Goal: Share content: Share content

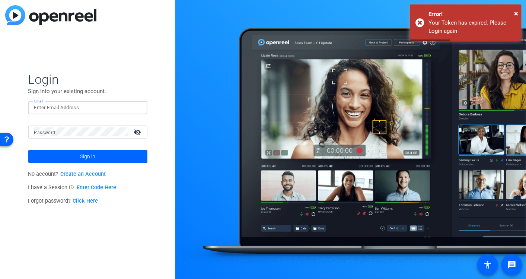
click at [73, 109] on input "Email" at bounding box center [87, 107] width 107 height 9
type input "[EMAIL_ADDRESS][DOMAIN_NAME]"
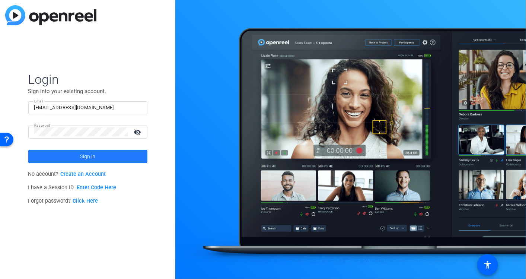
click at [98, 159] on span at bounding box center [87, 156] width 119 height 18
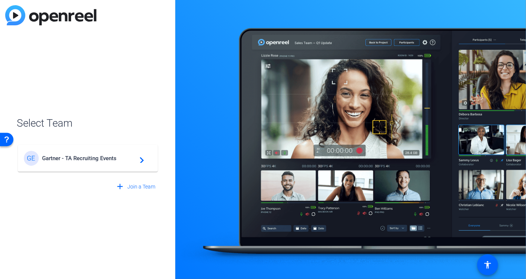
click at [98, 159] on span "Gartner - TA Recruiting Events" at bounding box center [88, 158] width 93 height 7
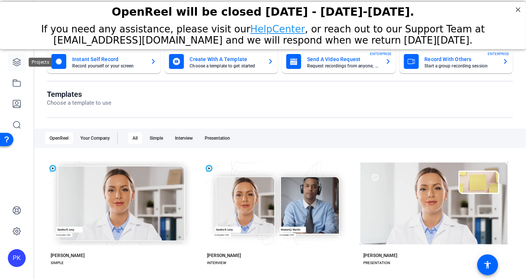
click at [17, 60] on icon at bounding box center [16, 62] width 9 height 9
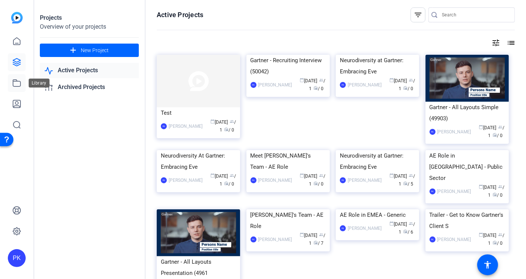
click at [21, 83] on icon at bounding box center [16, 83] width 9 height 9
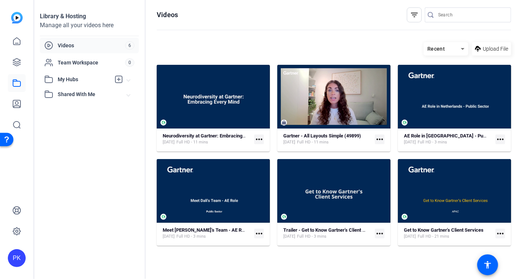
click at [256, 136] on mat-icon "more_horiz" at bounding box center [259, 139] width 10 height 10
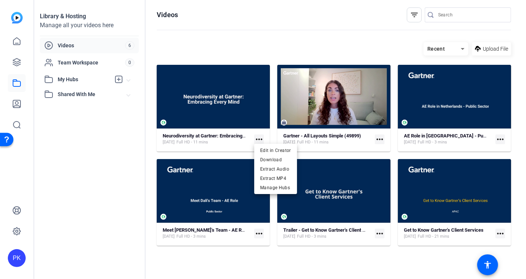
click at [234, 96] on div at bounding box center [263, 139] width 526 height 279
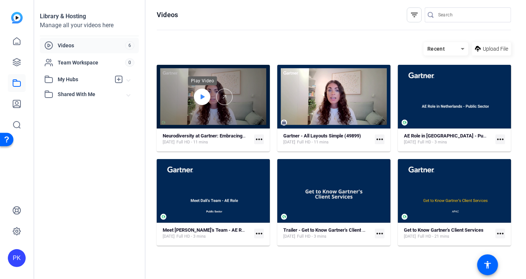
click at [204, 98] on icon at bounding box center [202, 96] width 6 height 9
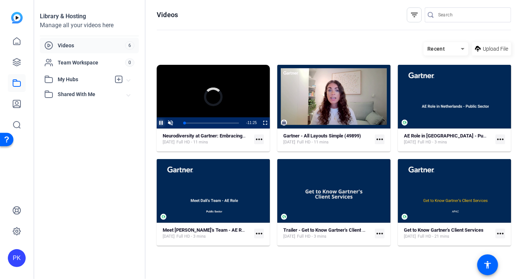
click at [157, 120] on span "Video Player" at bounding box center [157, 122] width 0 height 11
click at [228, 101] on video "Video Player" at bounding box center [213, 97] width 113 height 64
click at [157, 123] on span "Video Player" at bounding box center [157, 122] width 0 height 11
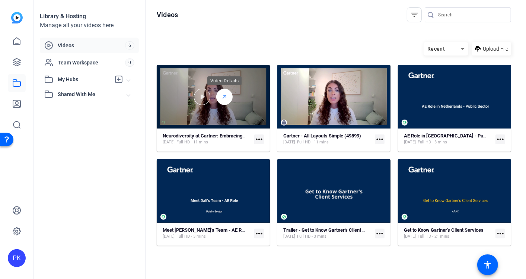
click at [223, 99] on icon at bounding box center [224, 96] width 6 height 9
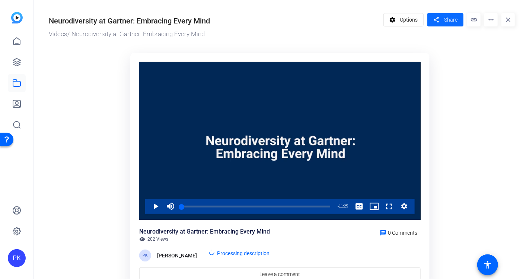
click at [449, 23] on span "Share" at bounding box center [450, 20] width 13 height 8
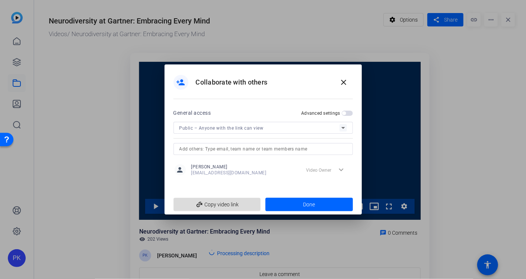
click at [223, 205] on span "add_link Copy video link" at bounding box center [217, 204] width 76 height 14
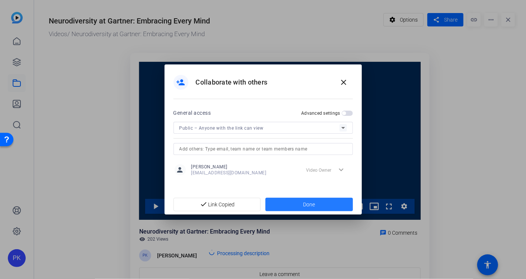
click at [296, 204] on span at bounding box center [308, 204] width 87 height 18
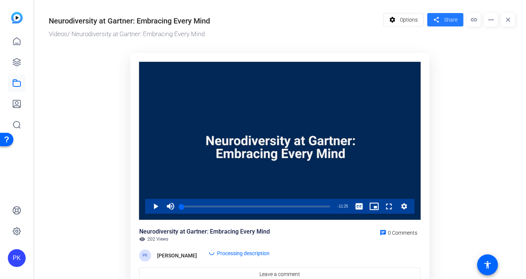
click at [444, 20] on span "Share" at bounding box center [450, 20] width 13 height 8
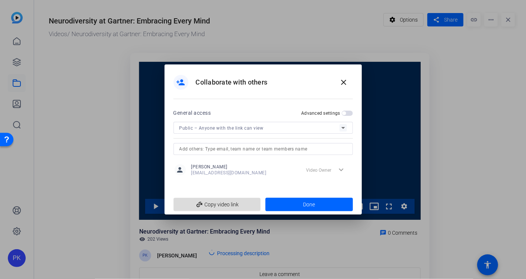
click at [219, 202] on span "add_link Copy video link" at bounding box center [217, 204] width 76 height 14
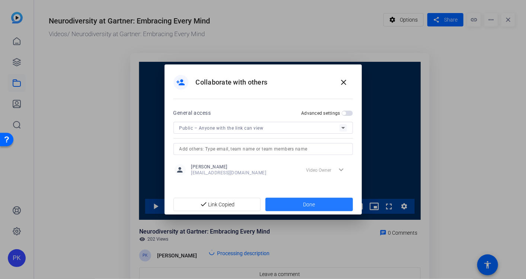
click at [285, 202] on span at bounding box center [308, 204] width 87 height 18
